Goal: Task Accomplishment & Management: Complete application form

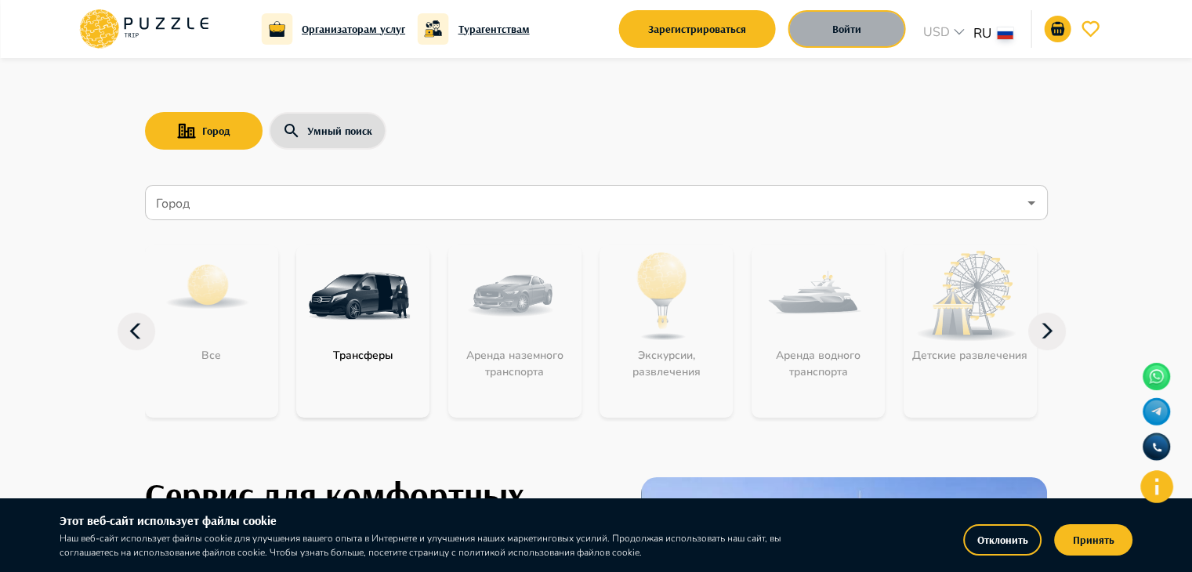
click at [862, 26] on button "Войти" at bounding box center [847, 29] width 118 height 38
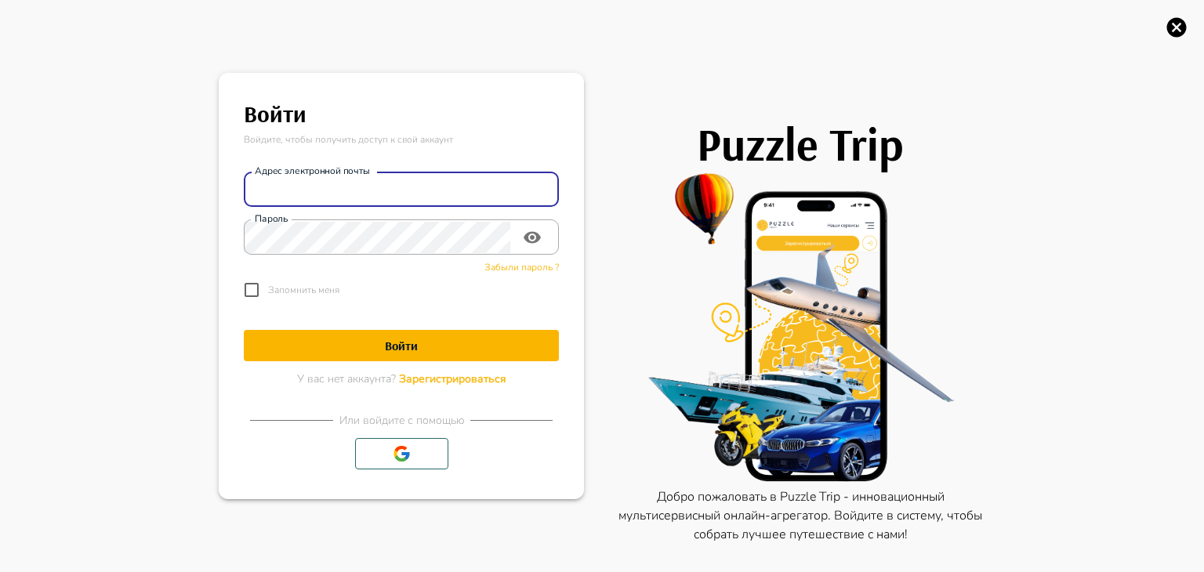
click at [462, 190] on input "Адрес электронной почты" at bounding box center [401, 189] width 315 height 31
type input "**********"
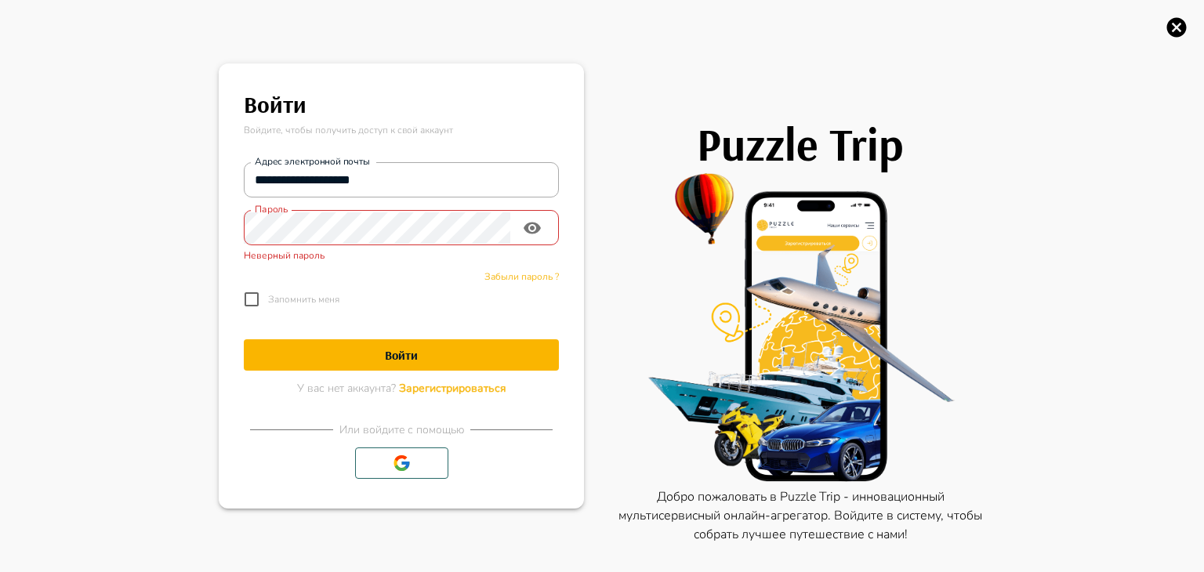
click at [405, 345] on button "Войти" at bounding box center [401, 354] width 315 height 31
click at [542, 277] on span "Забыли пароль ?" at bounding box center [521, 276] width 74 height 13
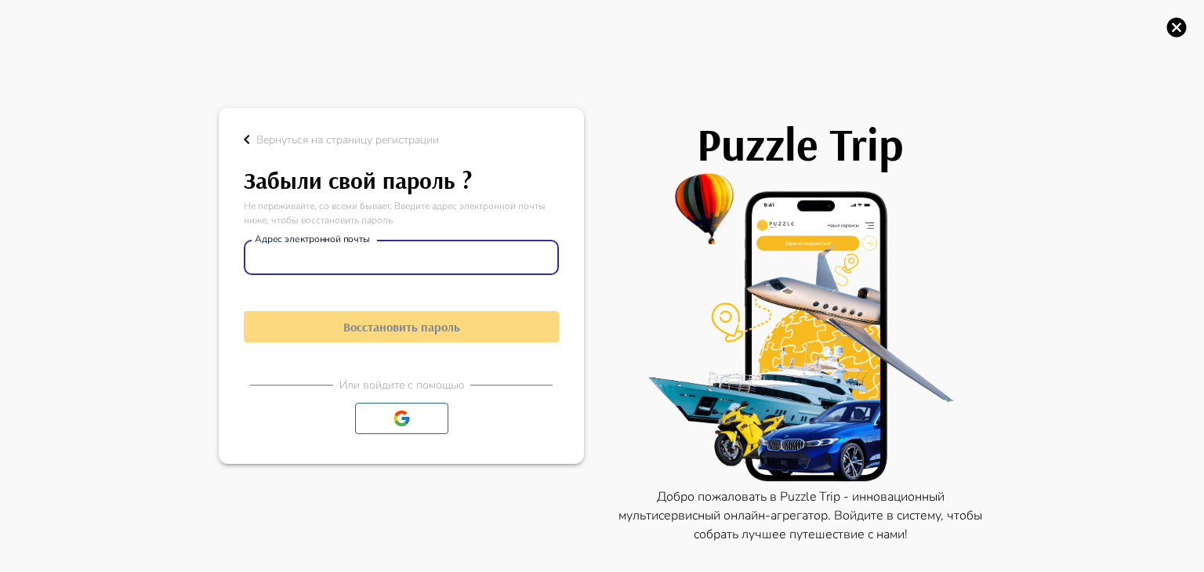
click at [339, 267] on input "Адрес электронной почты" at bounding box center [401, 257] width 315 height 31
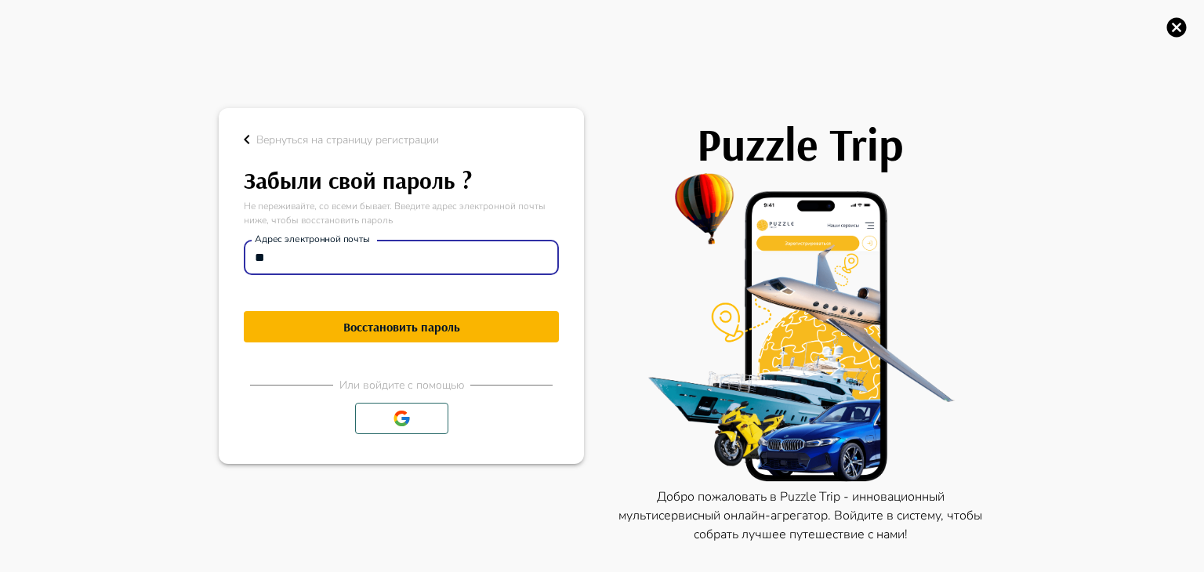
type input "**********"
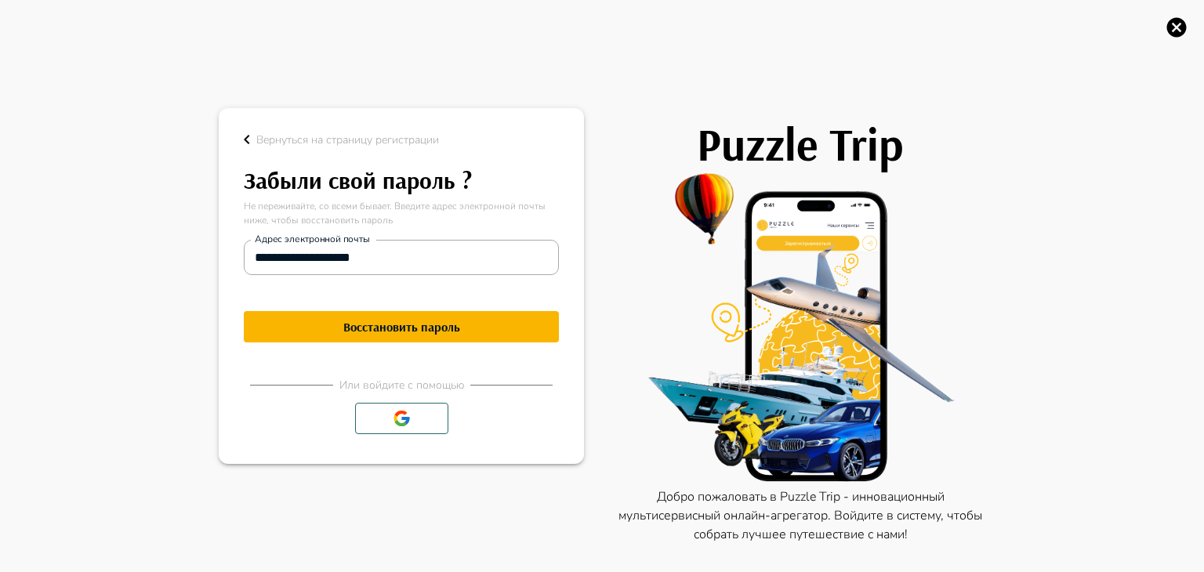
click at [395, 320] on h1 "Восстановить пароль" at bounding box center [401, 327] width 315 height 15
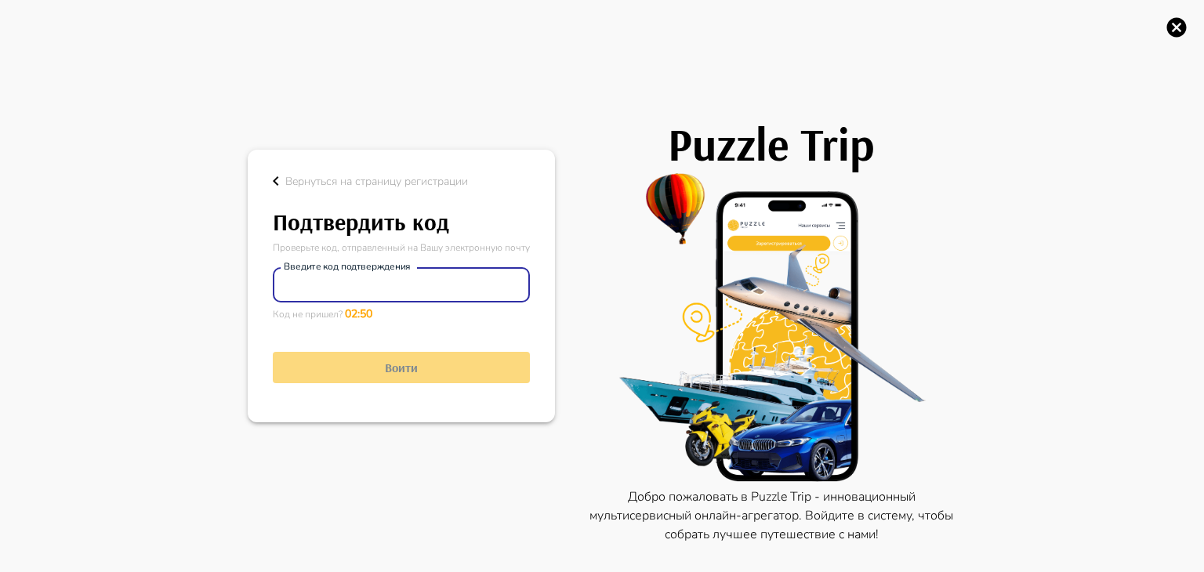
click at [458, 286] on input "Введите код подтверждения" at bounding box center [401, 285] width 257 height 31
type input "******"
click at [415, 371] on h1 "Воити" at bounding box center [401, 367] width 257 height 15
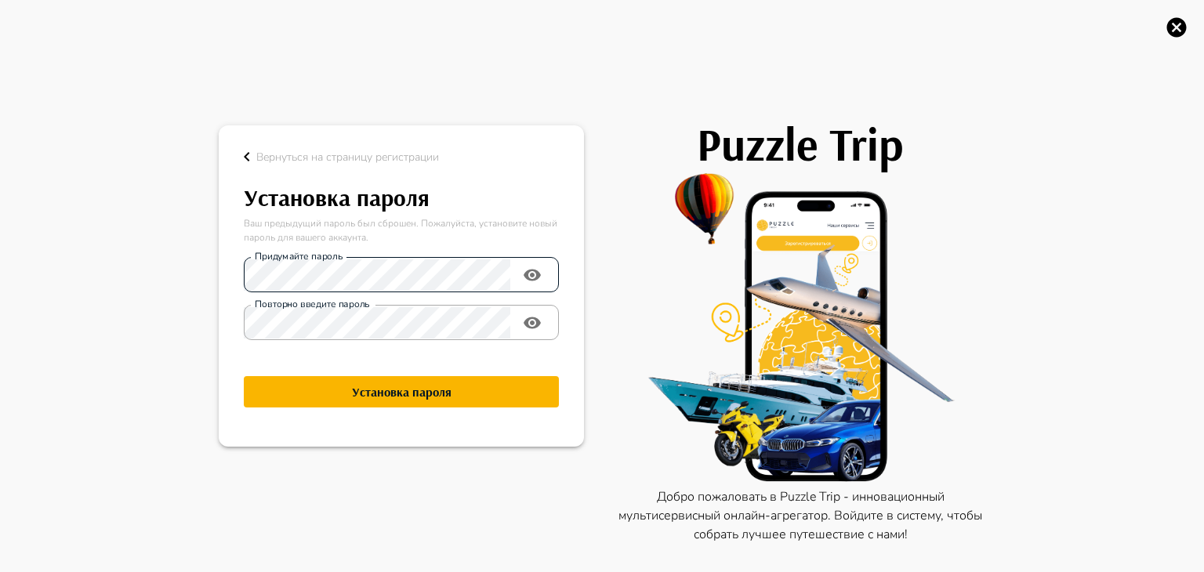
click at [444, 291] on div "Придумайте пароль" at bounding box center [401, 274] width 315 height 35
click at [530, 279] on icon "toggle password visibility" at bounding box center [531, 275] width 17 height 12
click at [257, 310] on label "Повторно введите пароль" at bounding box center [312, 304] width 115 height 13
click at [353, 394] on h1 "Установка пароля" at bounding box center [401, 392] width 315 height 15
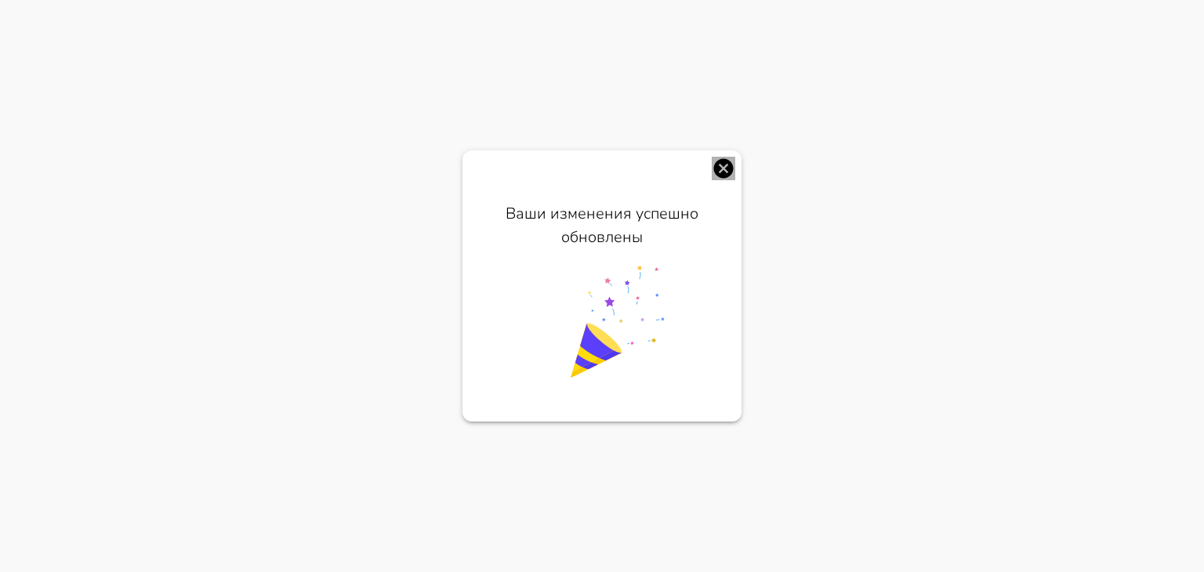
click at [724, 171] on icon "button" at bounding box center [724, 169] width 20 height 20
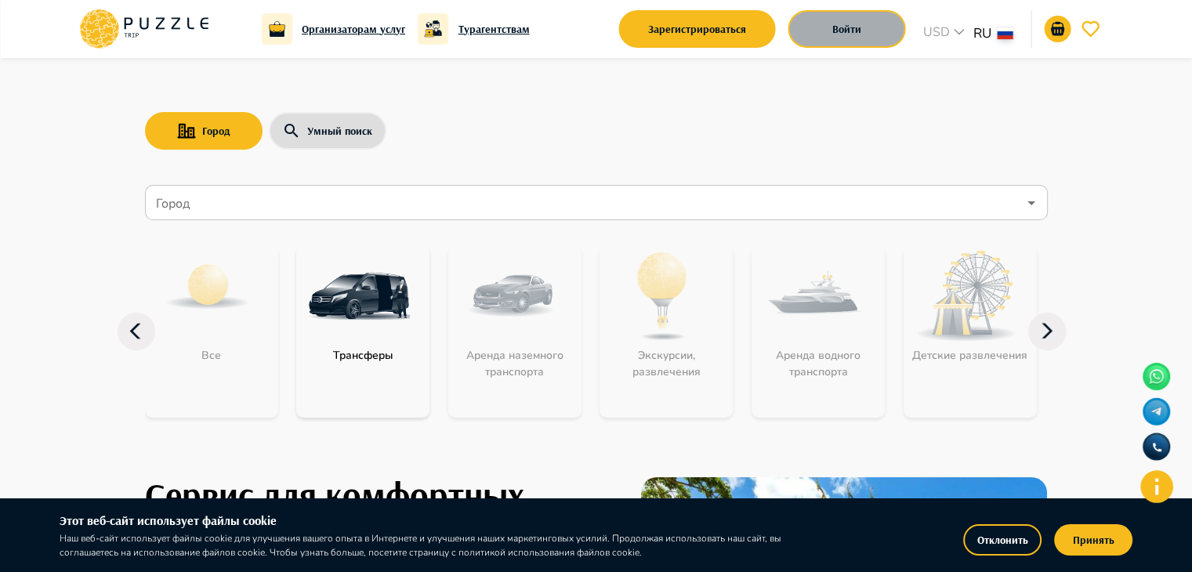
click at [828, 40] on button "Войти" at bounding box center [847, 29] width 118 height 38
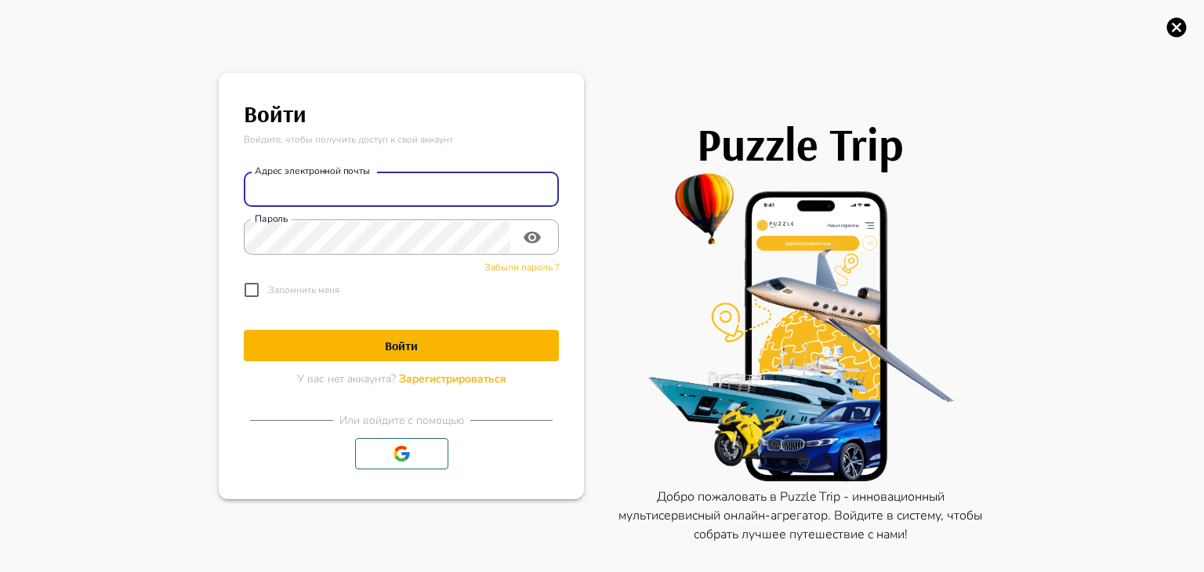
click at [451, 179] on input "Адрес электронной почты" at bounding box center [401, 189] width 315 height 31
type input "**********"
click at [406, 344] on h1 "Войти" at bounding box center [401, 346] width 315 height 15
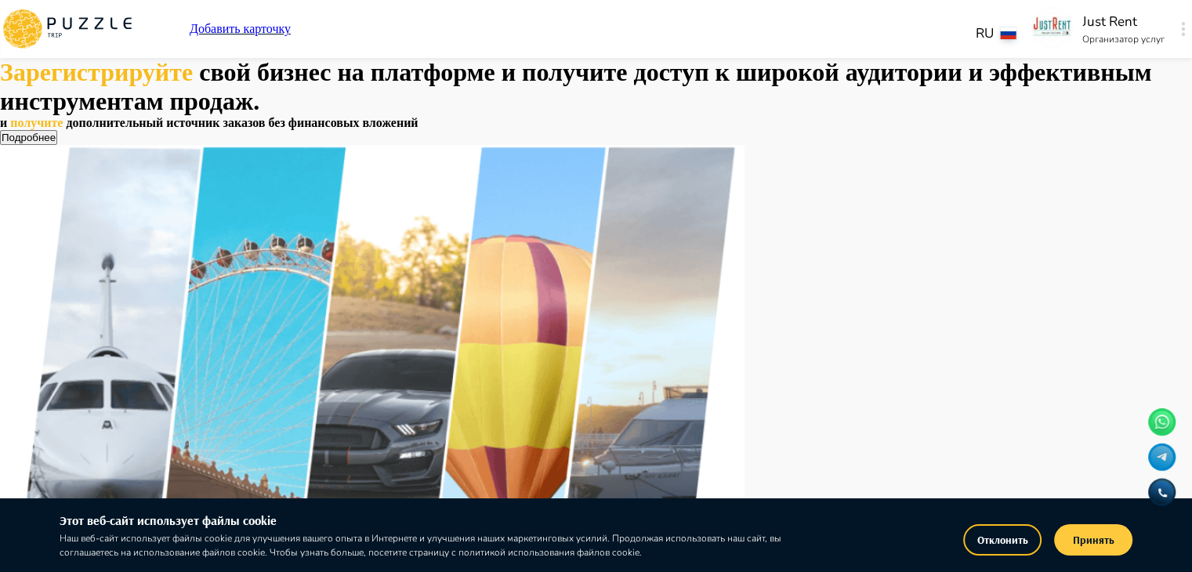
click at [1103, 537] on button "Принять" at bounding box center [1093, 539] width 78 height 31
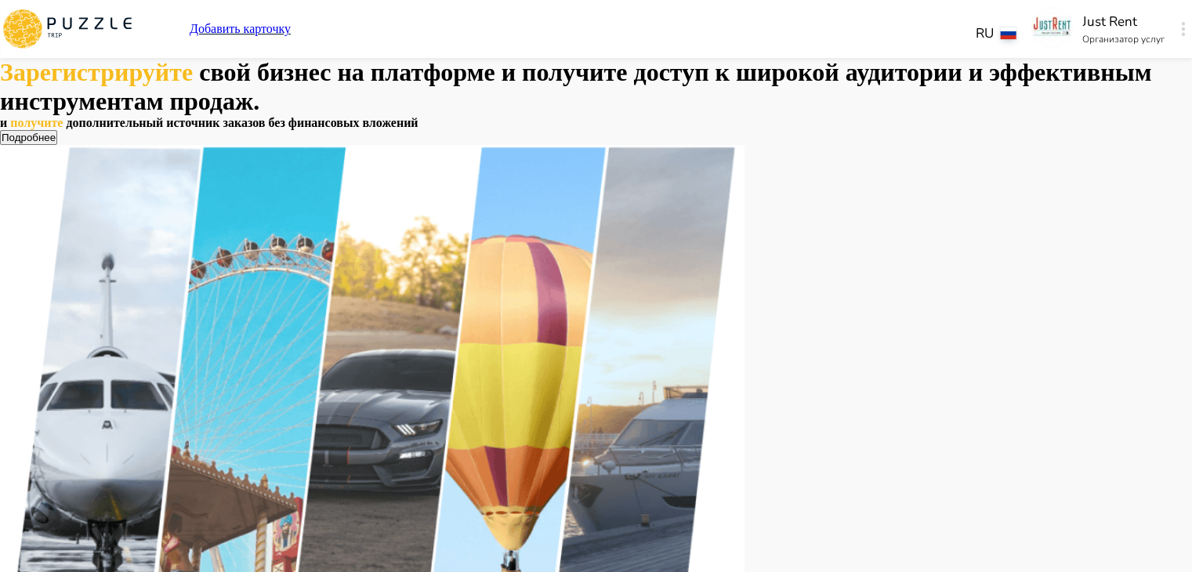
click at [291, 30] on p "Добавить карточку" at bounding box center [240, 29] width 101 height 14
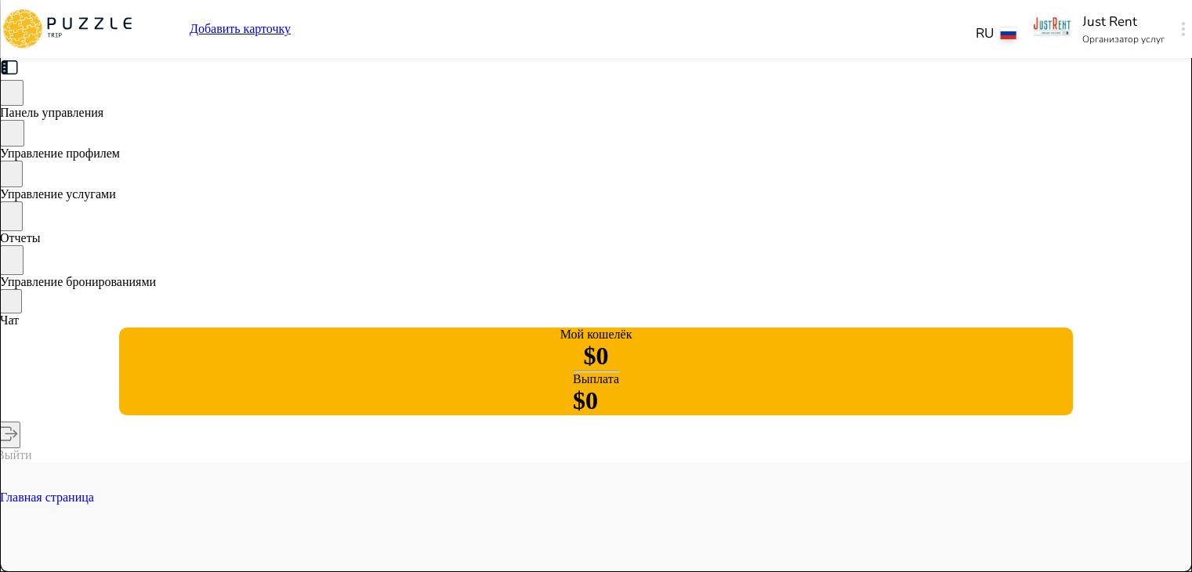
type textarea "*"
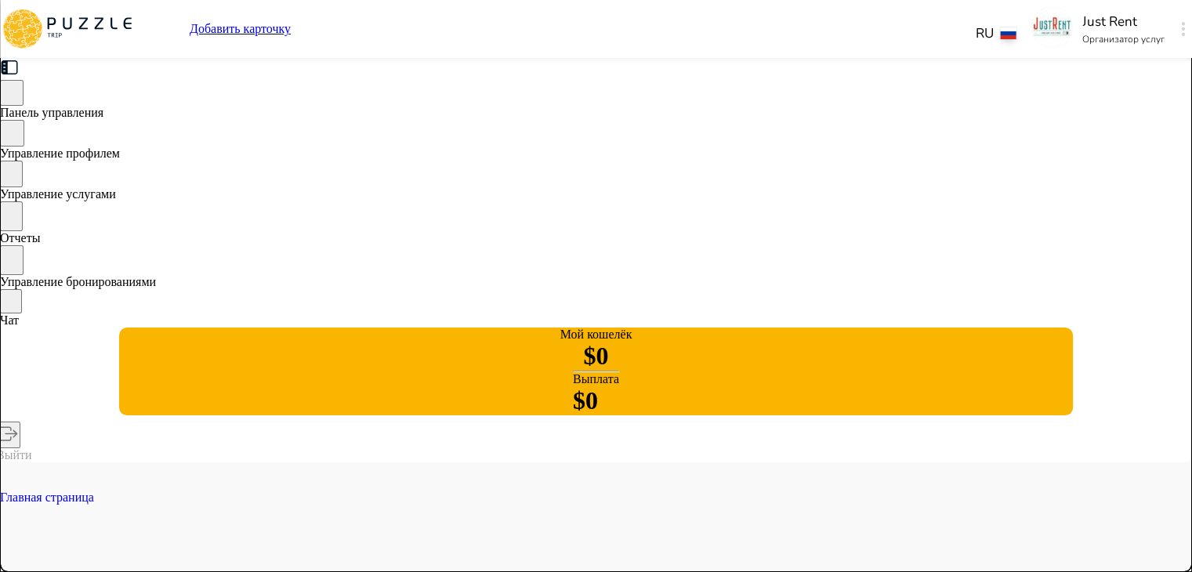
type textarea "*"
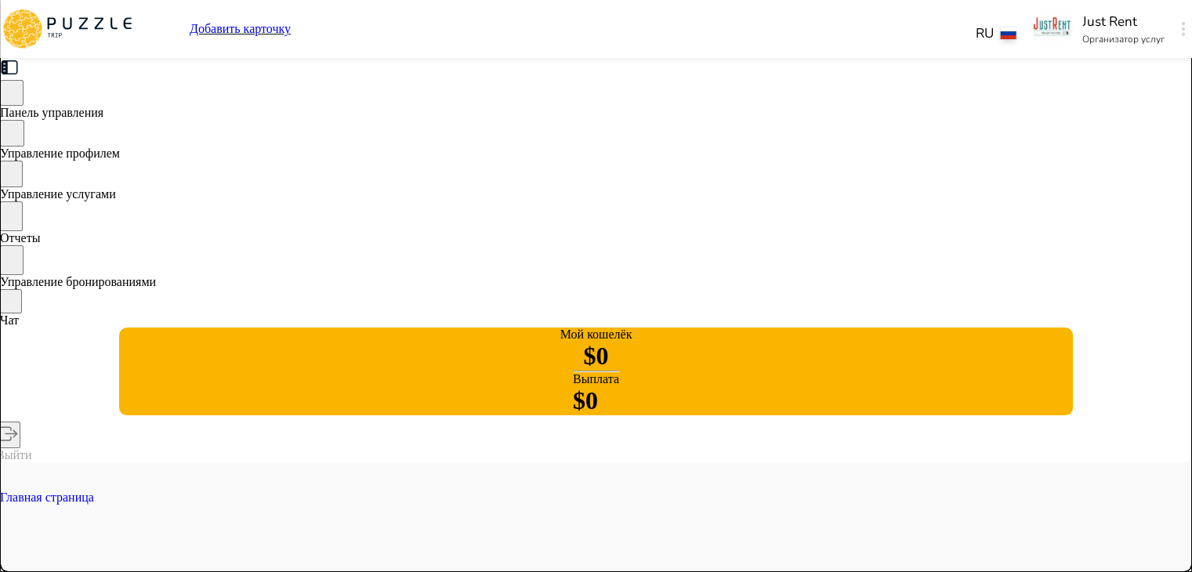
type textarea "*"
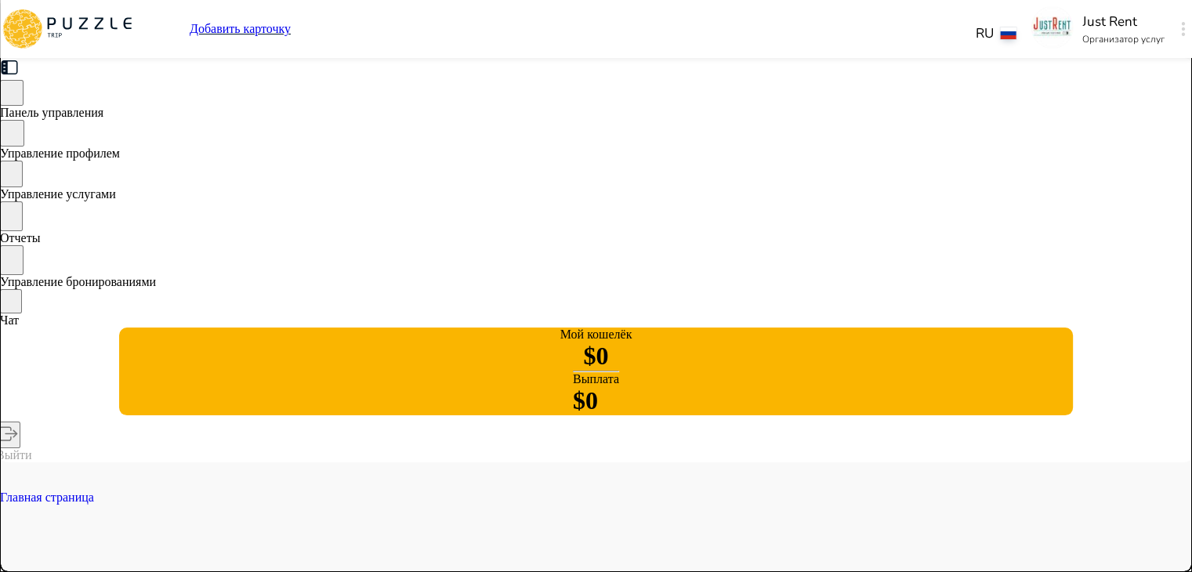
type textarea "*"
